Goal: Information Seeking & Learning: Learn about a topic

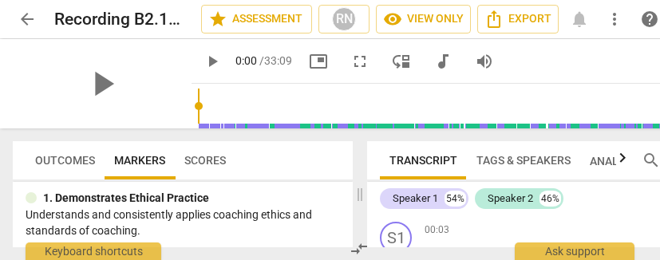
scroll to position [36, 0]
click at [26, 23] on span "arrow_back" at bounding box center [27, 19] width 19 height 19
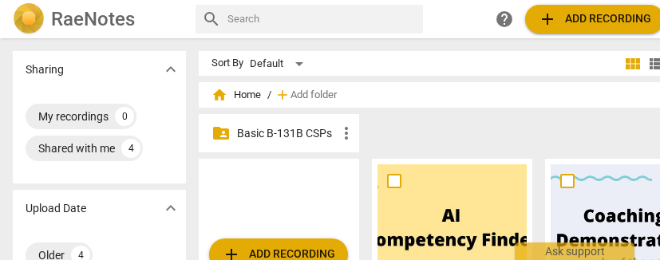
click at [266, 131] on p "Basic B-131B CSPs" at bounding box center [287, 133] width 100 height 17
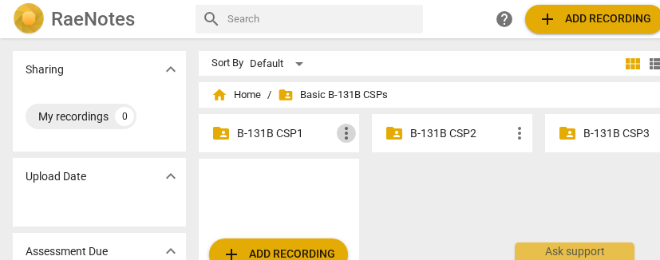
click at [348, 135] on span "more_vert" at bounding box center [346, 133] width 19 height 19
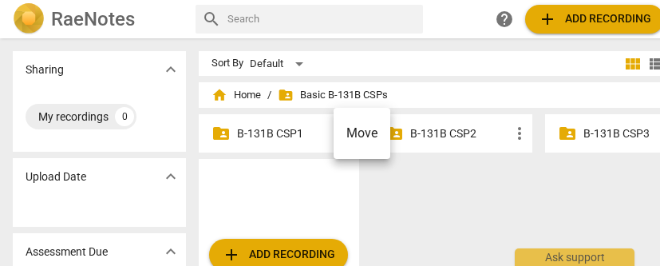
click at [297, 136] on div at bounding box center [330, 133] width 660 height 266
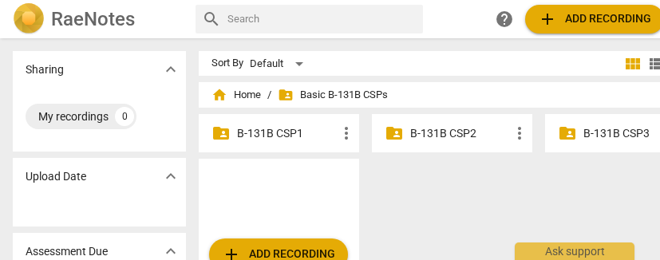
click at [278, 126] on p "B-131B CSP1" at bounding box center [287, 133] width 100 height 17
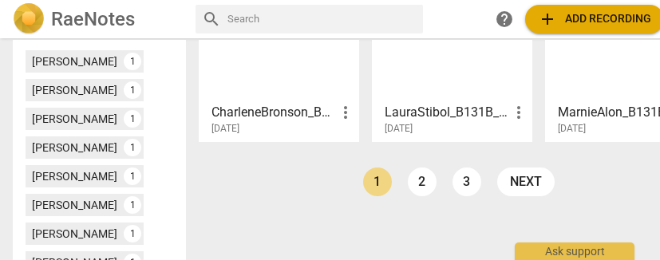
scroll to position [577, 0]
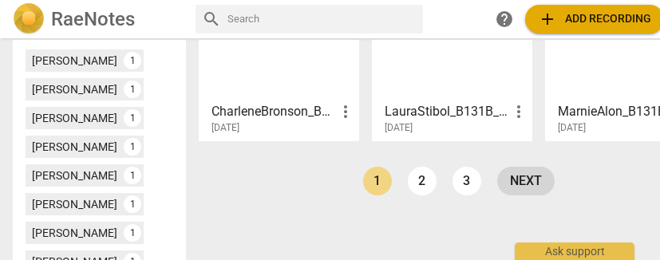
click at [533, 176] on link "next" at bounding box center [525, 181] width 57 height 29
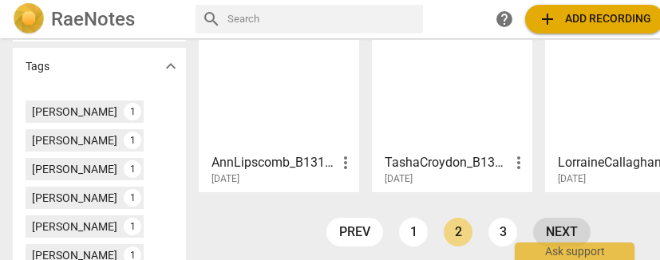
scroll to position [532, 0]
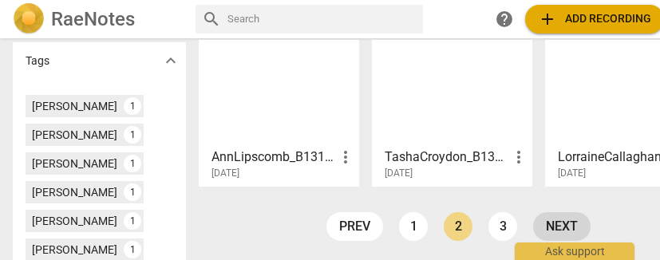
click at [554, 228] on link "next" at bounding box center [561, 226] width 57 height 29
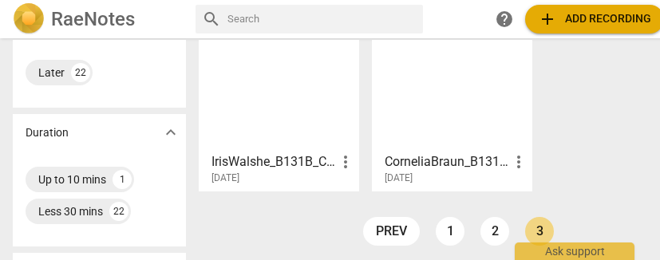
scroll to position [341, 0]
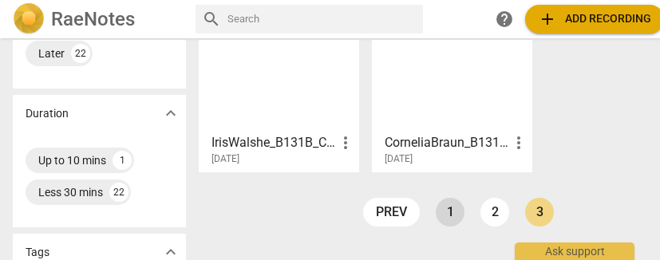
click at [443, 208] on link "1" at bounding box center [449, 212] width 29 height 29
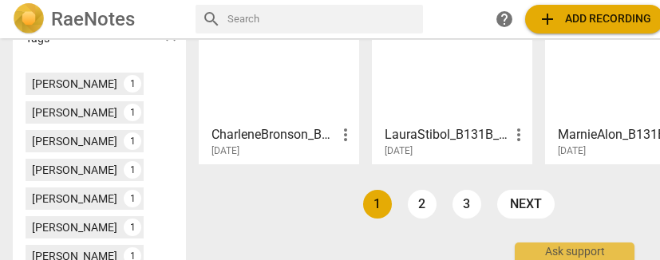
scroll to position [555, 0]
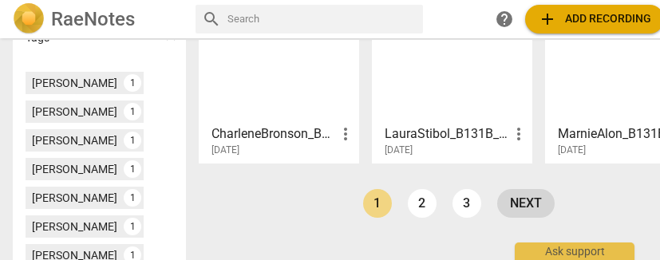
click at [526, 202] on link "next" at bounding box center [525, 203] width 57 height 29
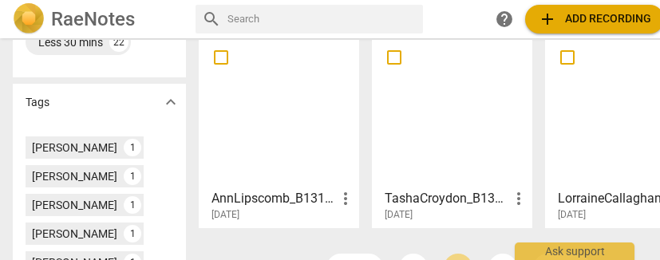
scroll to position [493, 0]
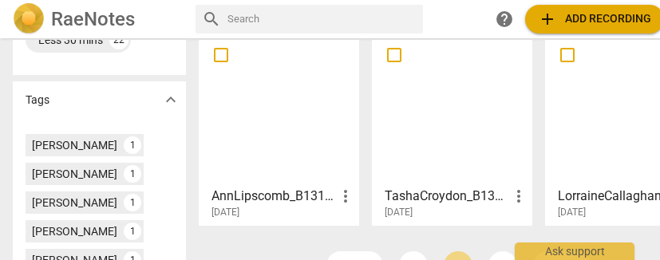
click at [270, 197] on h3 "AnnLipscomb_B131B_CSP1" at bounding box center [273, 196] width 124 height 19
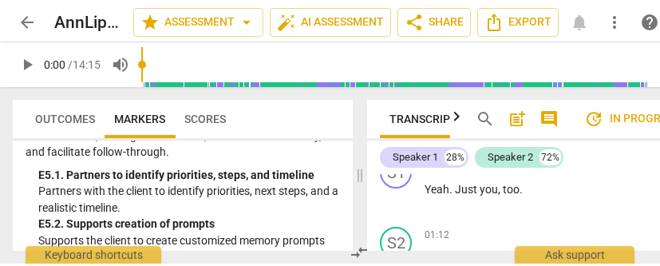
scroll to position [6056, 0]
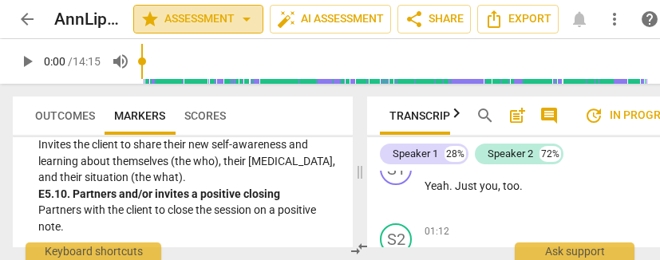
click at [242, 19] on span "arrow_drop_down" at bounding box center [246, 19] width 19 height 19
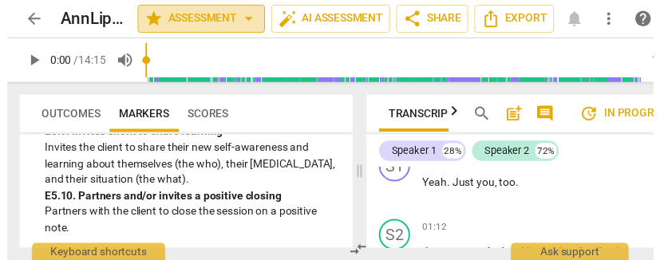
scroll to position [6050, 0]
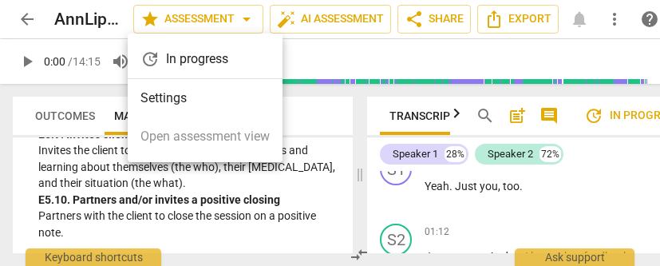
click at [180, 58] on div "update In progress" at bounding box center [205, 59] width 155 height 38
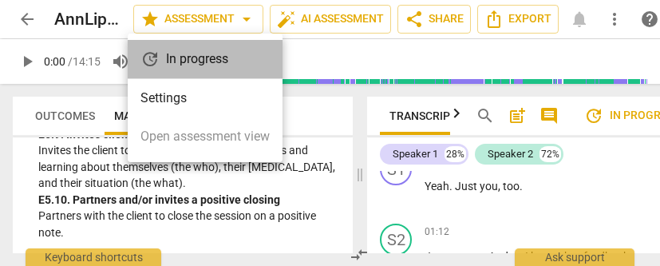
click at [230, 56] on div "update In progress" at bounding box center [205, 59] width 155 height 38
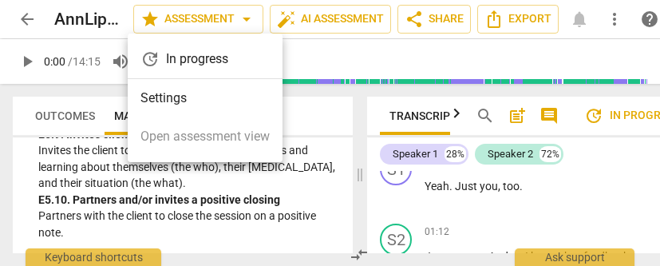
click at [266, 202] on div at bounding box center [330, 133] width 660 height 266
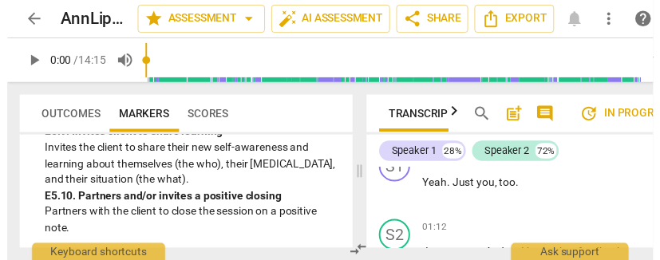
scroll to position [6056, 0]
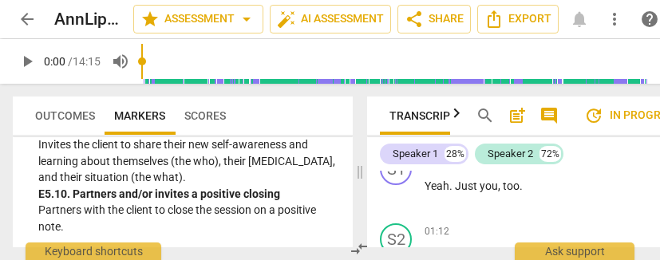
click at [624, 113] on span "update In progress" at bounding box center [632, 115] width 96 height 19
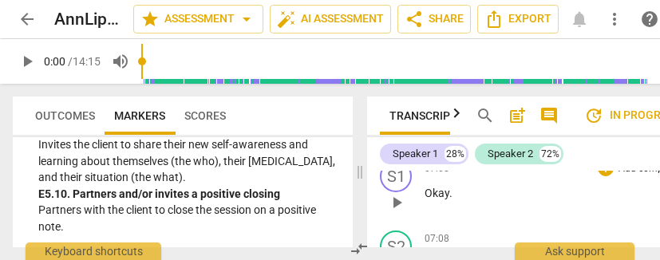
scroll to position [5062, 0]
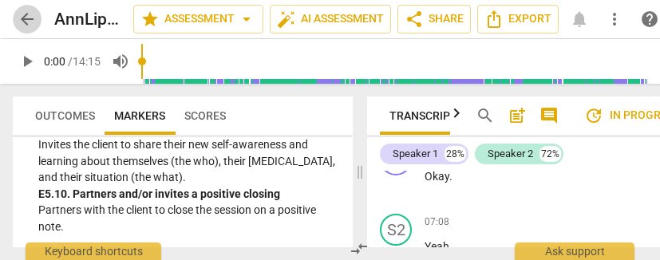
click at [29, 18] on span "arrow_back" at bounding box center [27, 19] width 19 height 19
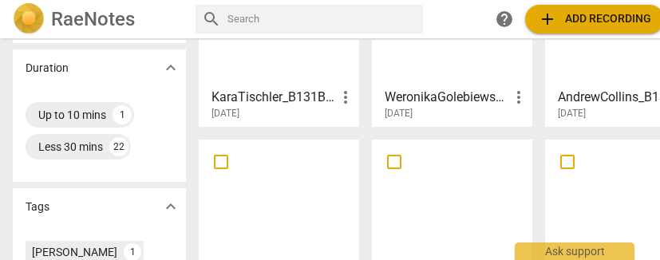
scroll to position [537, 0]
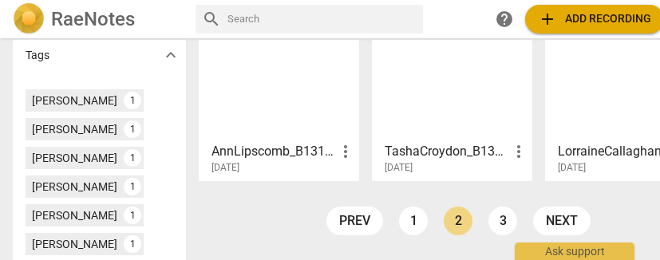
click at [438, 86] on div at bounding box center [451, 64] width 149 height 141
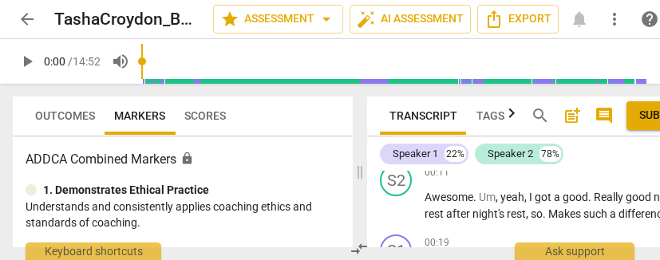
scroll to position [335, 0]
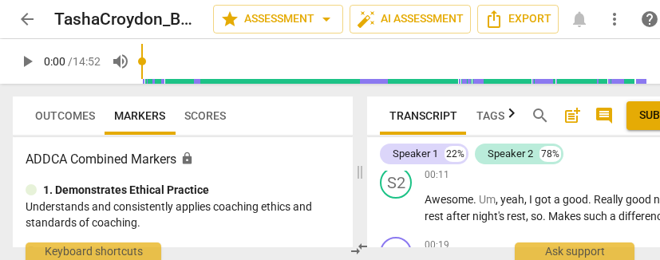
click at [33, 10] on span "arrow_back" at bounding box center [27, 19] width 19 height 19
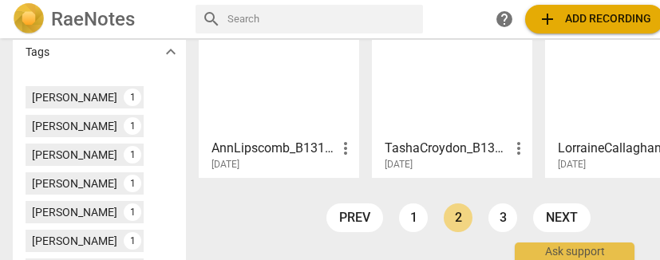
scroll to position [542, 0]
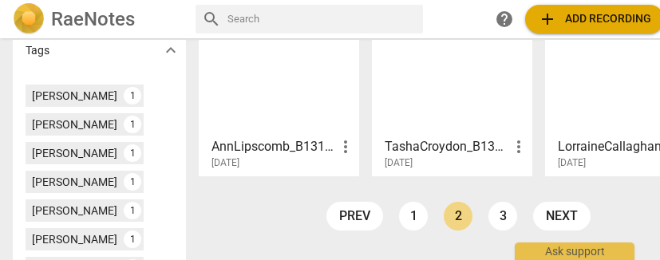
click at [489, 99] on div at bounding box center [451, 59] width 149 height 141
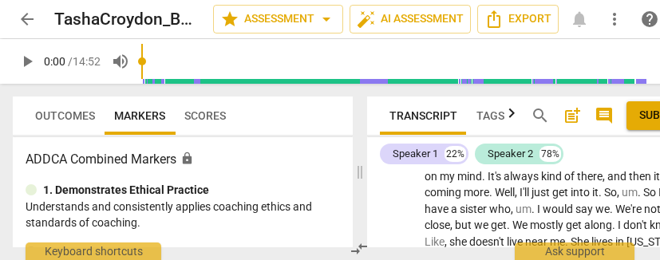
scroll to position [1394, 0]
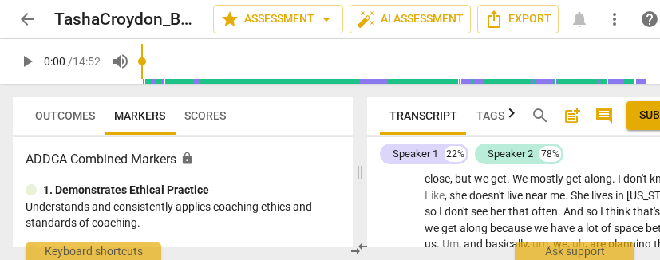
click at [209, 114] on span "Scores" at bounding box center [204, 115] width 41 height 13
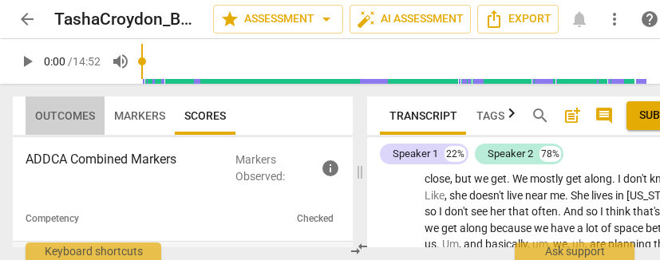
click at [51, 116] on span "Outcomes" at bounding box center [65, 115] width 60 height 13
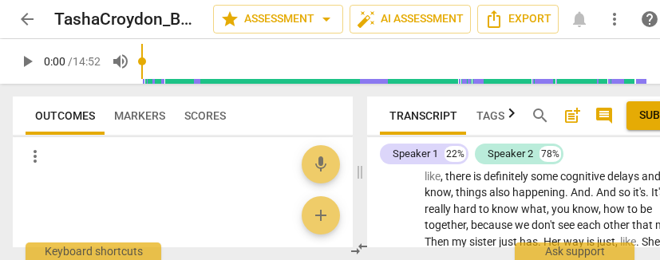
scroll to position [1602, 0]
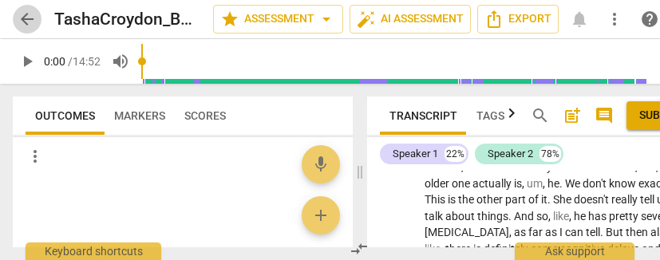
click at [35, 19] on span "arrow_back" at bounding box center [27, 19] width 19 height 19
